Goal: Information Seeking & Learning: Find specific fact

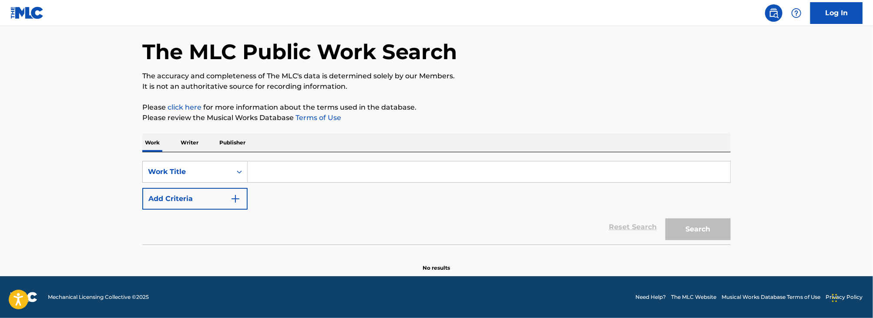
click at [325, 167] on input "Search Form" at bounding box center [489, 171] width 482 height 21
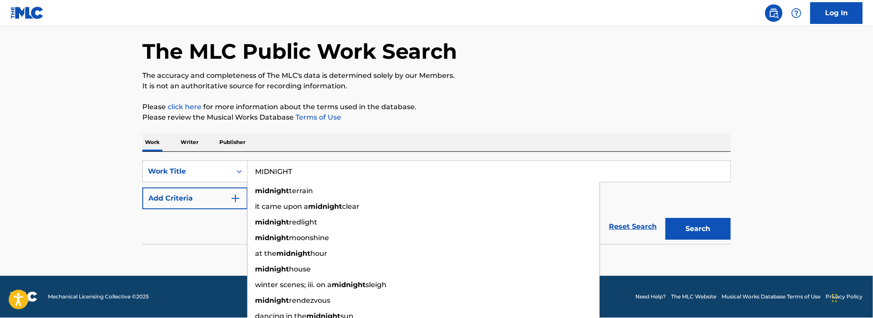
type input "MIDNIGHT"
click at [183, 205] on button "Add Criteria" at bounding box center [194, 199] width 105 height 22
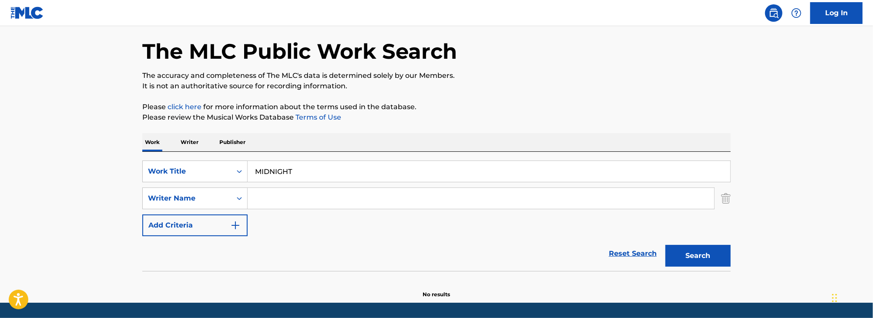
click at [259, 201] on input "Search Form" at bounding box center [481, 198] width 466 height 21
type input "S"
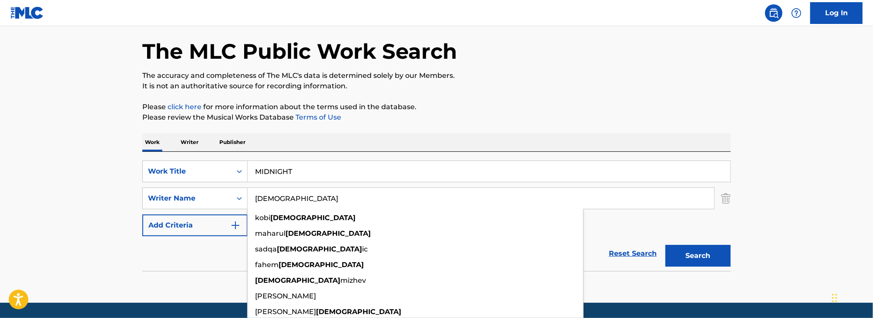
type input "[DEMOGRAPHIC_DATA]"
click at [665, 245] on button "Search" at bounding box center [697, 256] width 65 height 22
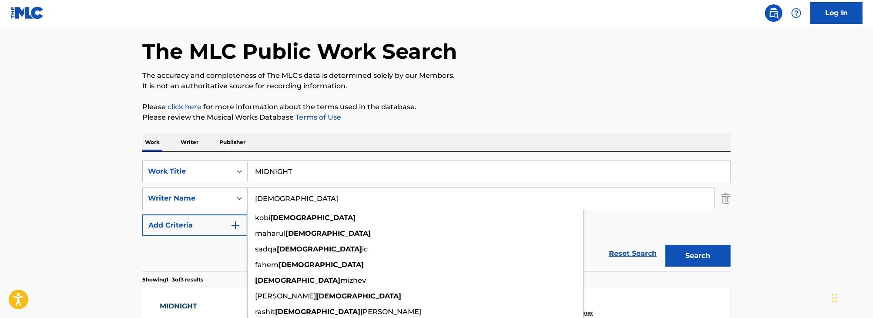
scroll to position [151, 0]
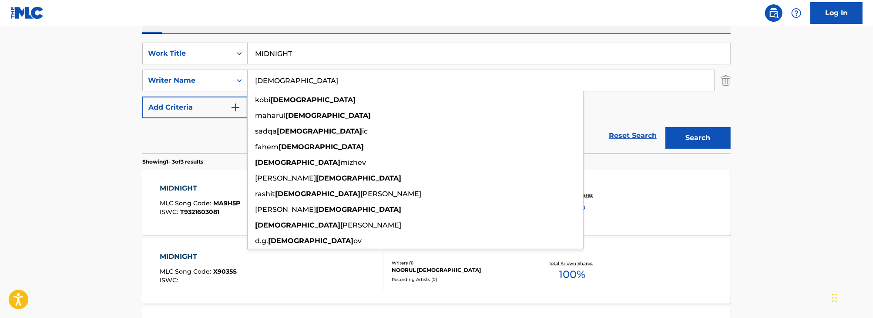
click at [92, 155] on main "The MLC Public Work Search The accuracy and completeness of The MLC's data is d…" at bounding box center [436, 146] width 873 height 542
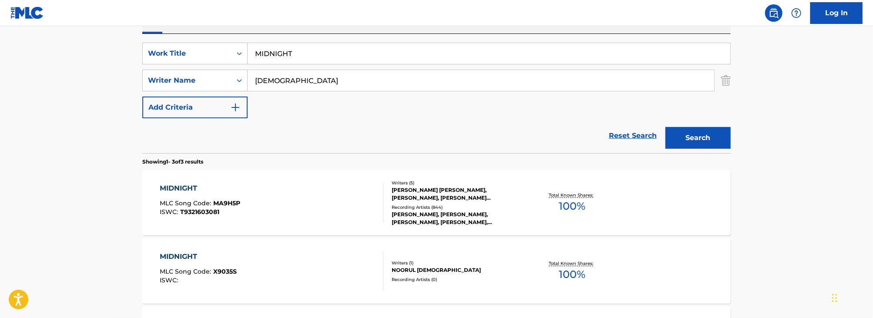
click at [295, 196] on div "MIDNIGHT MLC Song Code : MA9H5P ISWC : T9321603081" at bounding box center [272, 202] width 224 height 39
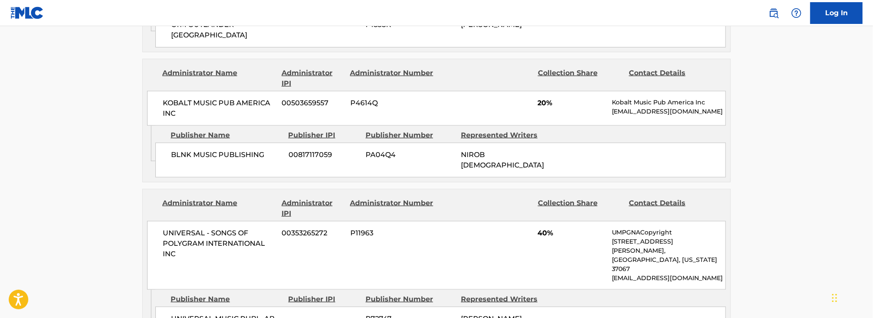
scroll to position [559, 0]
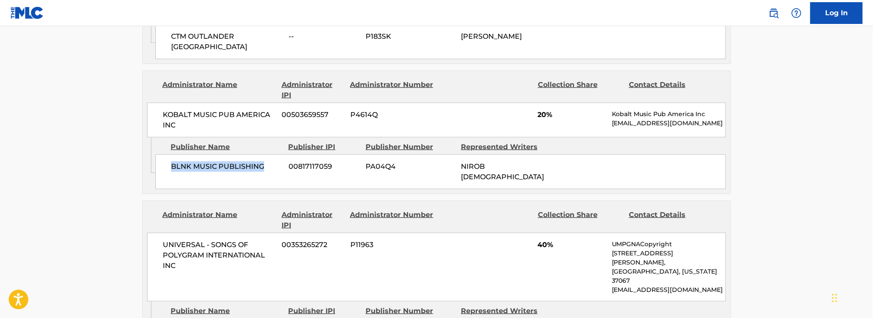
drag, startPoint x: 274, startPoint y: 159, endPoint x: 165, endPoint y: 164, distance: 109.3
click at [165, 164] on div "BLNK MUSIC PUBLISHING 00817117059 PA04Q4 NIROB [DEMOGRAPHIC_DATA]" at bounding box center [440, 171] width 570 height 35
copy span "BLNK MUSIC PUBLISHING"
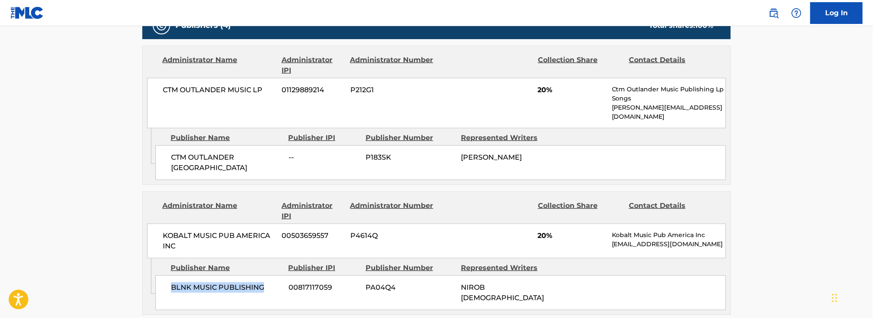
scroll to position [435, 0]
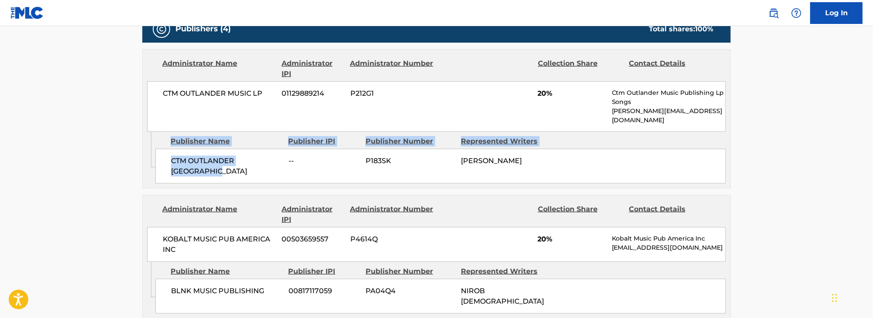
drag, startPoint x: 227, startPoint y: 168, endPoint x: 157, endPoint y: 157, distance: 70.8
click at [157, 157] on div "CTM OUTLANDER [GEOGRAPHIC_DATA] -- P183SK [PERSON_NAME]" at bounding box center [440, 166] width 570 height 35
